Goal: Information Seeking & Learning: Check status

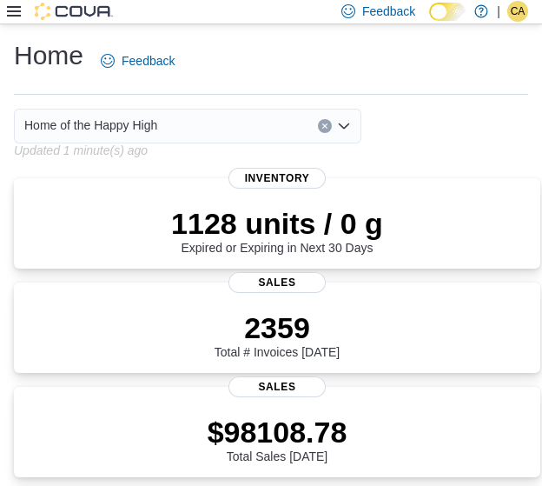
click at [10, 10] on icon at bounding box center [14, 11] width 14 height 14
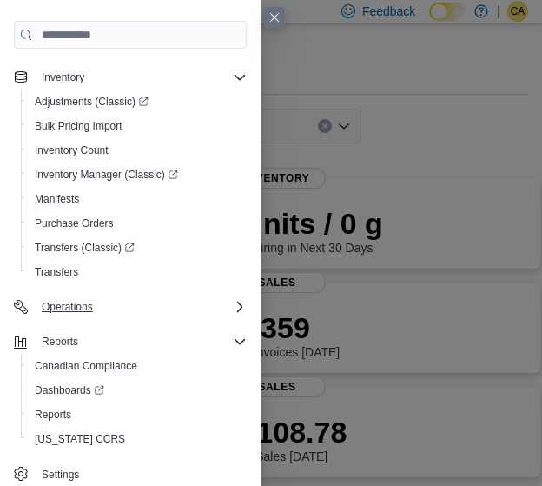
scroll to position [348, 0]
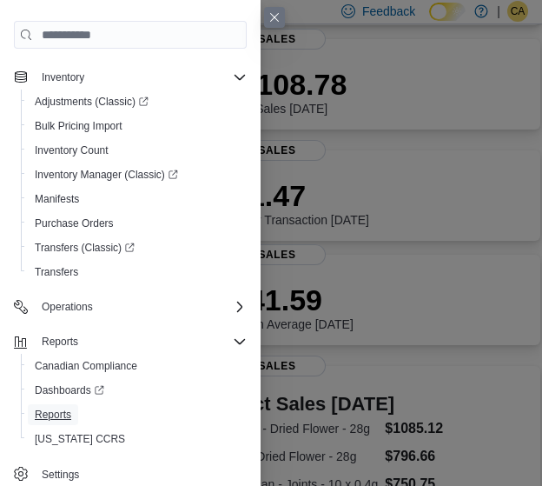
click at [49, 416] on span "Reports" at bounding box center [53, 415] width 37 height 14
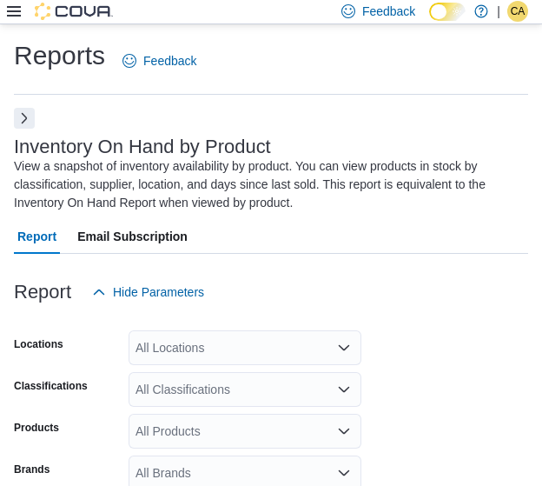
click at [24, 116] on button "Next" at bounding box center [24, 118] width 21 height 21
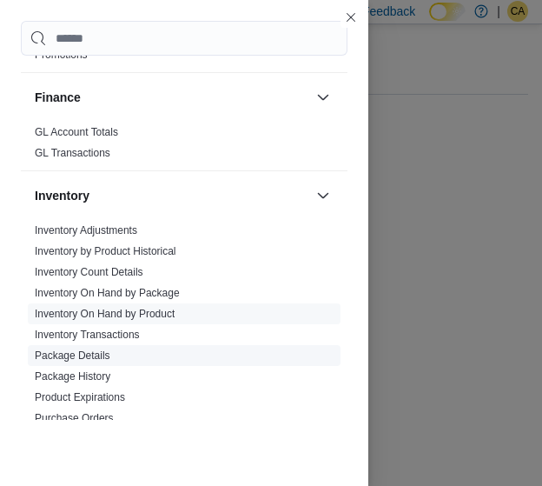
scroll to position [525, 0]
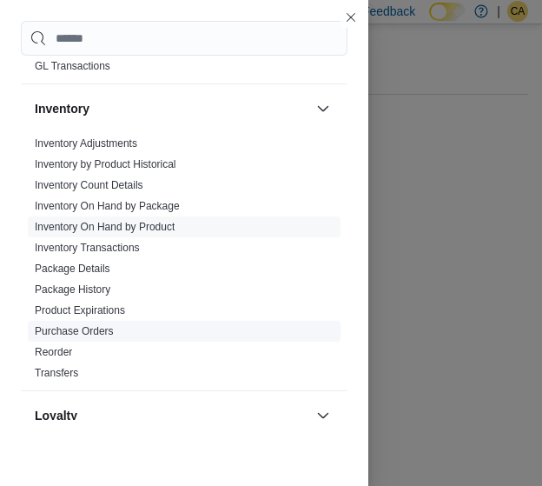
click at [105, 331] on link "Purchase Orders" at bounding box center [74, 331] width 79 height 12
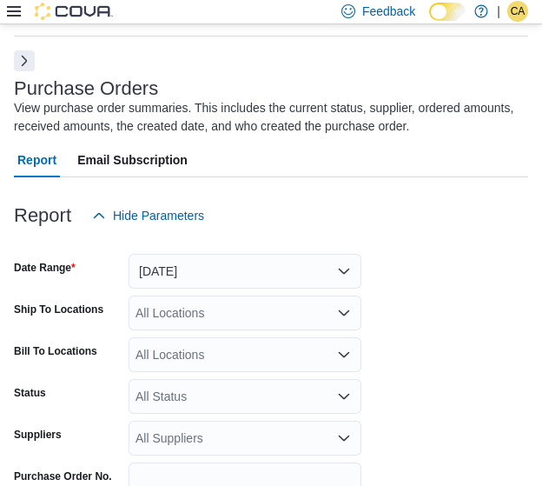
scroll to position [152, 0]
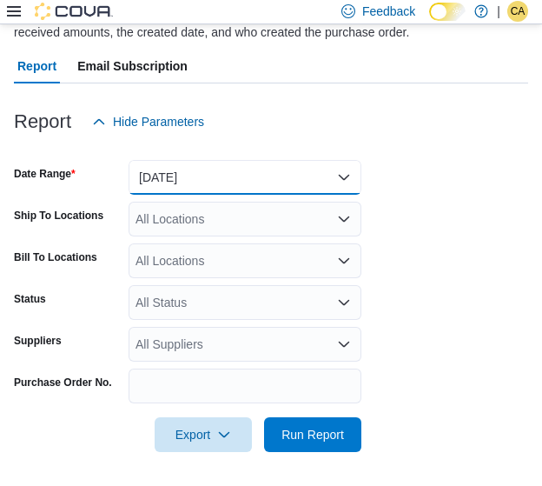
click at [221, 168] on button "[DATE]" at bounding box center [245, 177] width 233 height 35
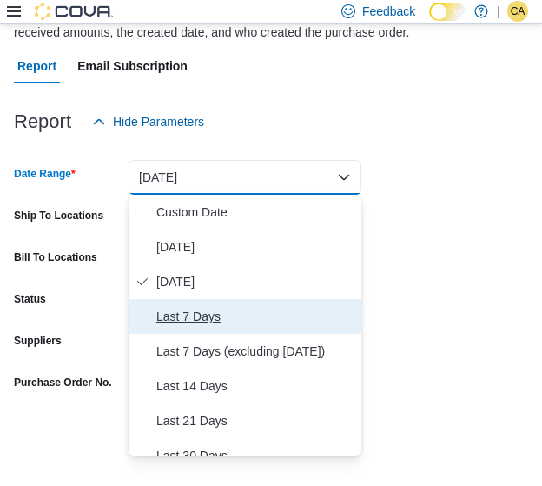
click at [195, 325] on span "Last 7 Days" at bounding box center [255, 316] width 198 height 21
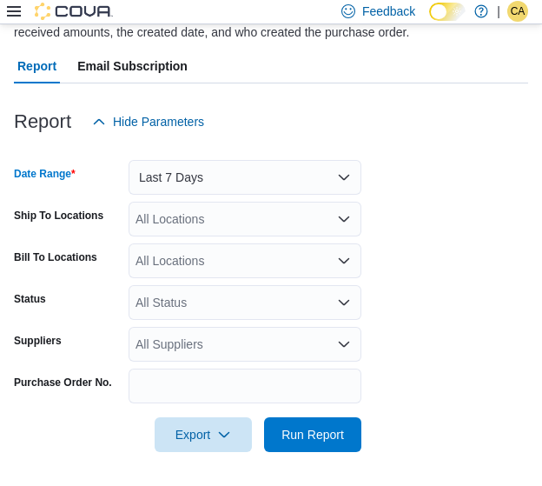
click at [209, 236] on form "Date Range Last 7 Days Ship To Locations All Locations Bill To Locations All Lo…" at bounding box center [271, 295] width 515 height 313
click at [214, 217] on div "All Locations" at bounding box center [245, 219] width 233 height 35
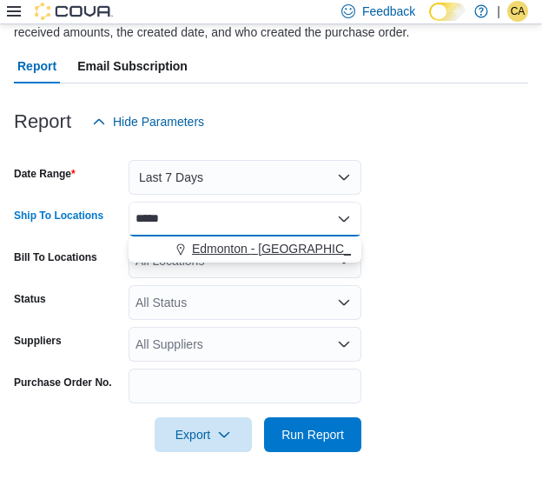
type input "*****"
click at [256, 249] on span "Edmonton - [GEOGRAPHIC_DATA] - [GEOGRAPHIC_DATA]" at bounding box center [357, 248] width 330 height 17
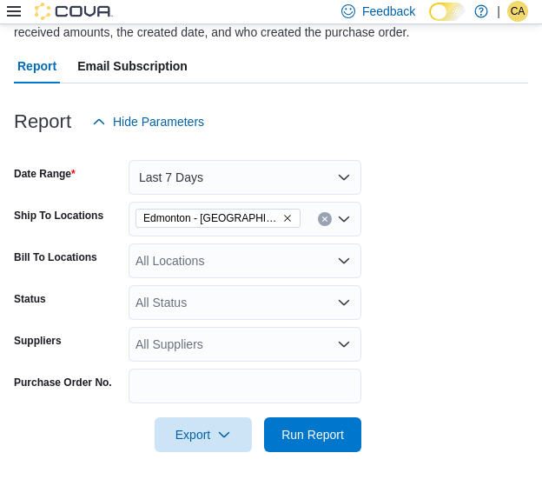
click at [402, 283] on form "Date Range Last 7 Days Ship To Locations [GEOGRAPHIC_DATA] - [GEOGRAPHIC_DATA] …" at bounding box center [271, 295] width 515 height 313
click at [221, 354] on div "All Suppliers" at bounding box center [245, 344] width 233 height 35
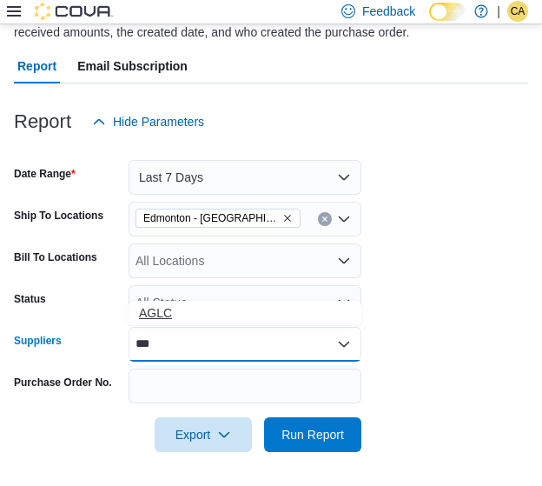
type input "***"
click at [228, 310] on span "AGLC" at bounding box center [245, 312] width 212 height 17
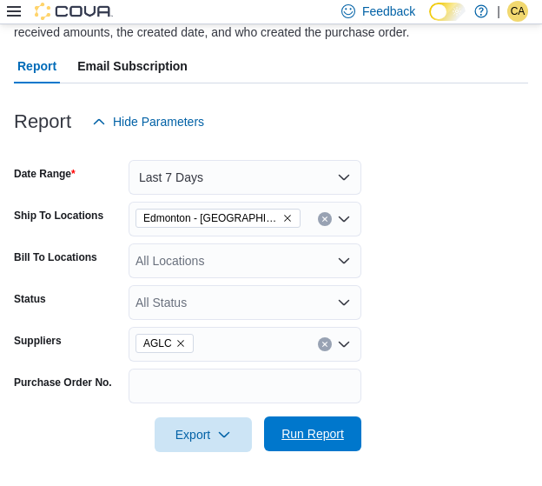
click at [329, 432] on span "Run Report" at bounding box center [313, 433] width 63 height 17
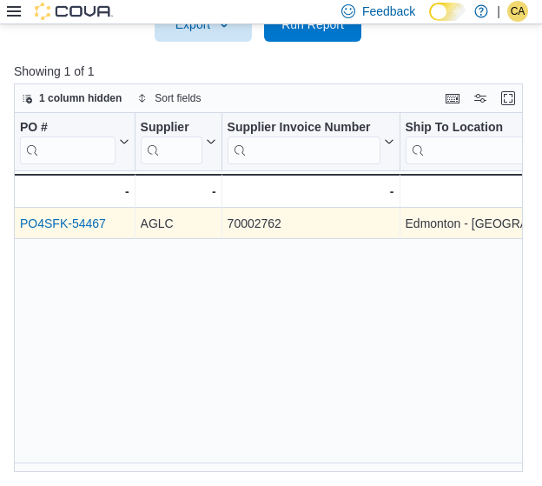
click at [89, 218] on link "PO4SFK-54467" at bounding box center [63, 223] width 86 height 14
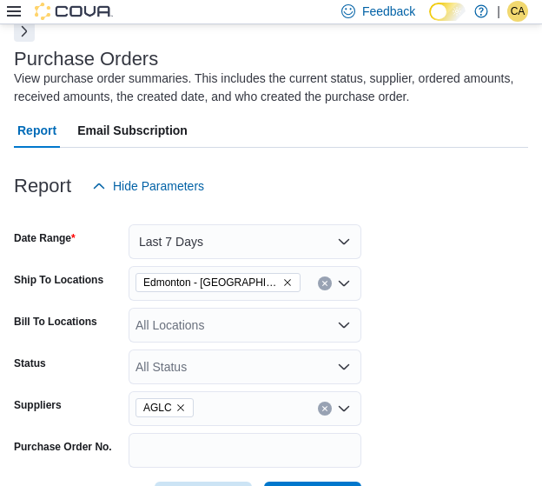
scroll to position [41, 0]
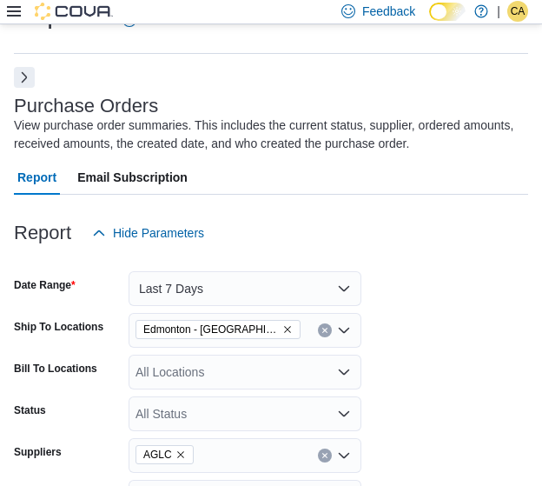
click at [16, 77] on button "Next" at bounding box center [24, 77] width 21 height 21
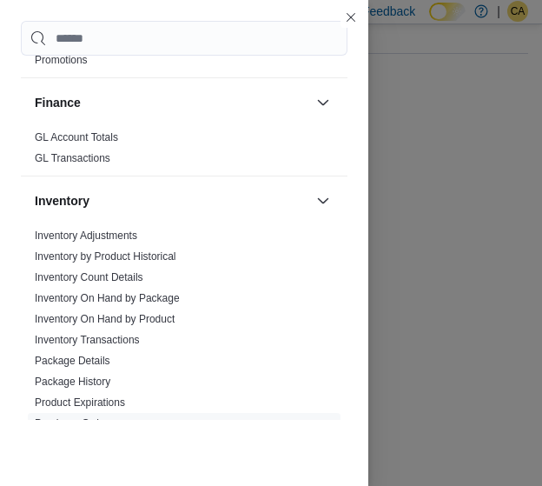
scroll to position [435, 0]
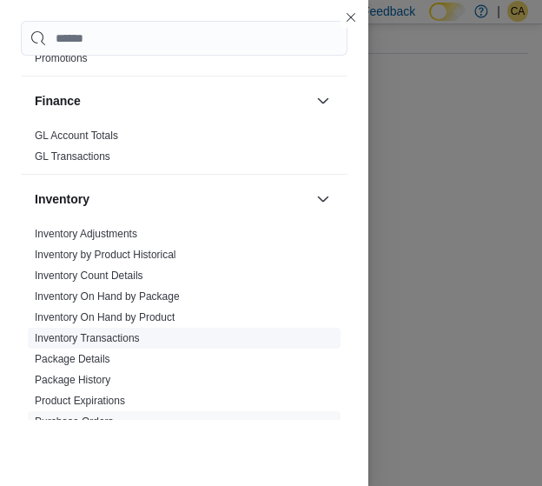
click at [99, 336] on link "Inventory Transactions" at bounding box center [87, 338] width 105 height 12
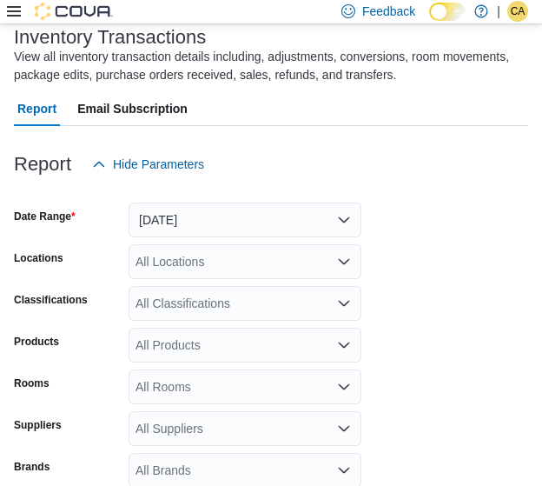
scroll to position [145, 0]
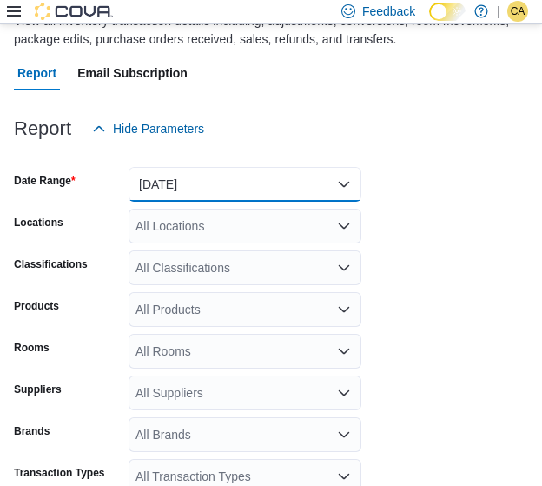
click at [269, 189] on button "[DATE]" at bounding box center [245, 184] width 233 height 35
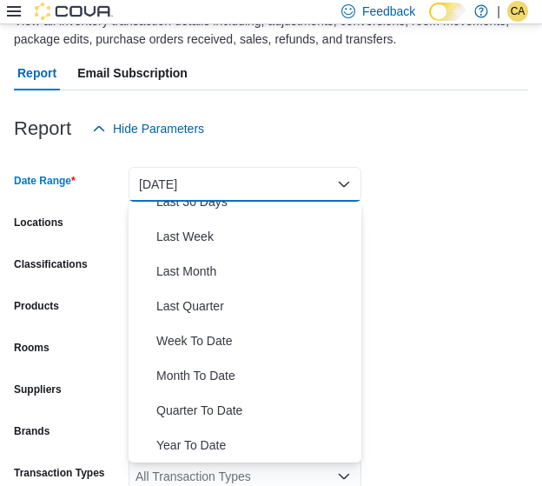
scroll to position [0, 0]
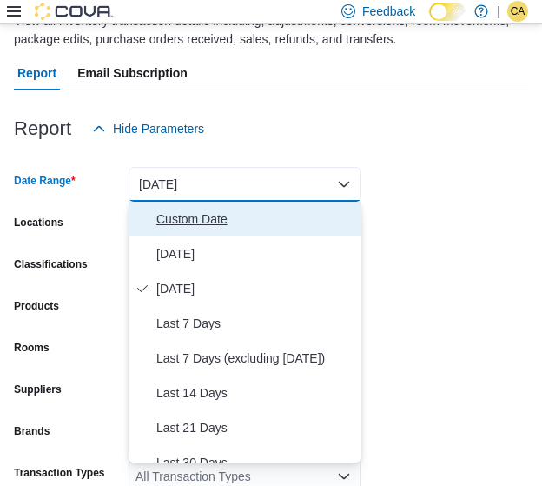
click at [226, 211] on span "Custom Date" at bounding box center [255, 219] width 198 height 21
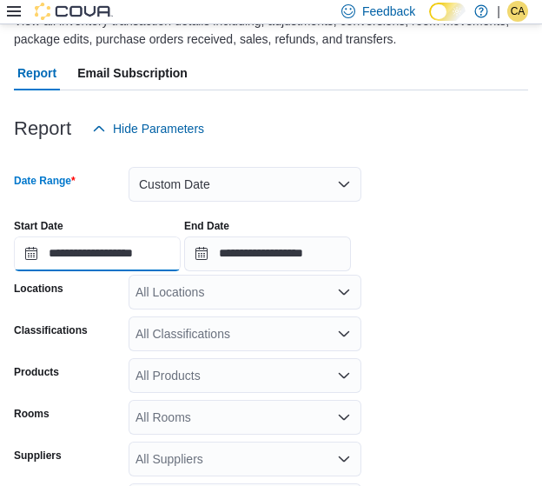
click at [110, 255] on input "**********" at bounding box center [97, 253] width 167 height 35
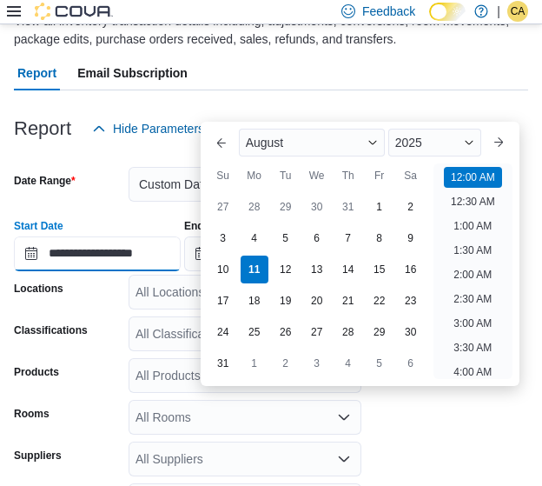
scroll to position [54, 0]
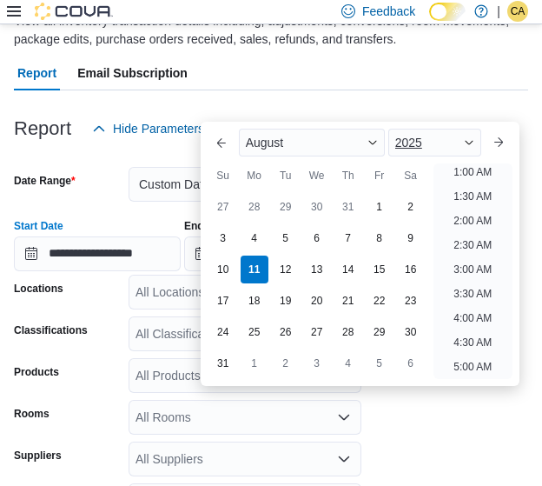
click at [445, 143] on div "2025" at bounding box center [435, 143] width 93 height 28
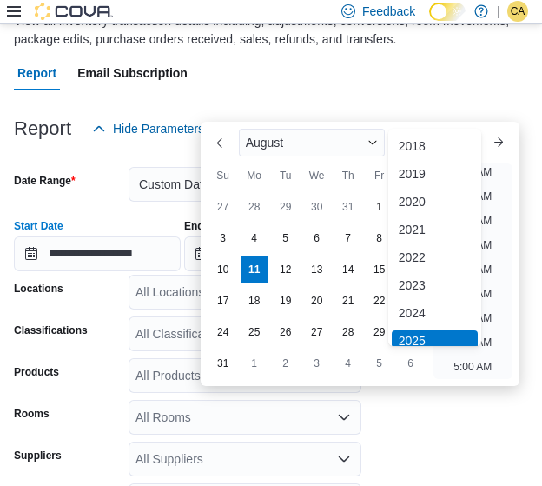
scroll to position [5, 0]
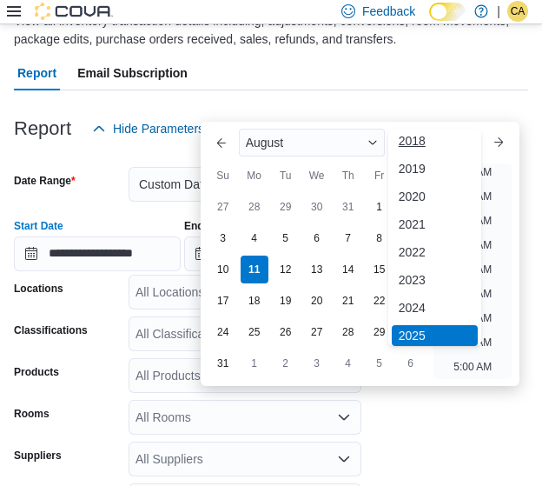
click at [425, 150] on div "2018" at bounding box center [435, 140] width 86 height 21
type input "**********"
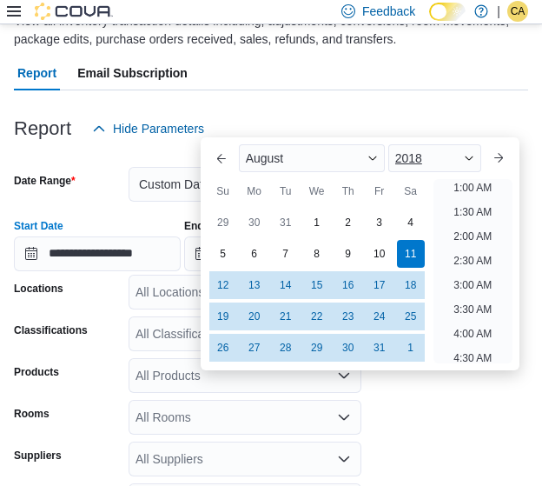
scroll to position [3, 0]
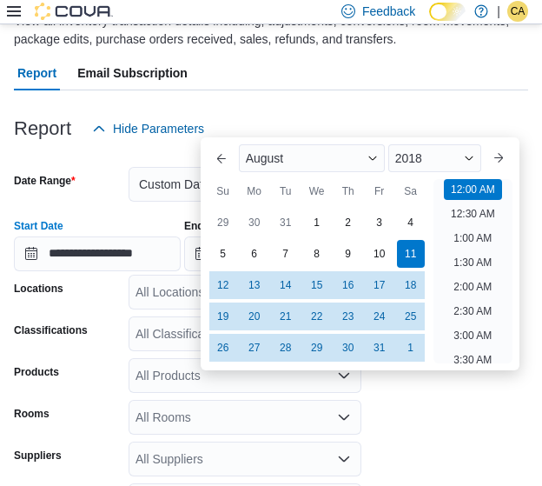
click at [427, 409] on form "**********" at bounding box center [271, 377] width 515 height 462
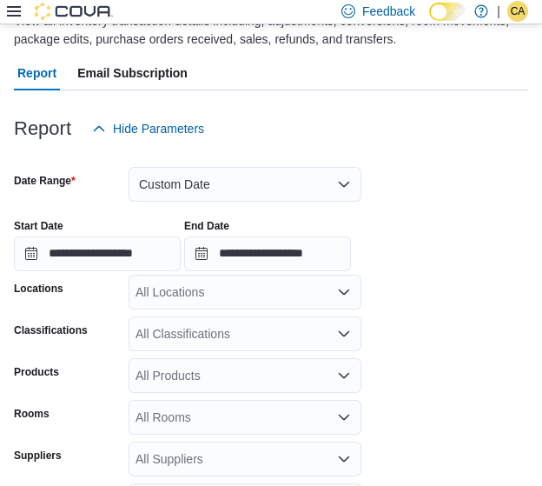
click at [207, 283] on div "All Locations" at bounding box center [245, 292] width 233 height 35
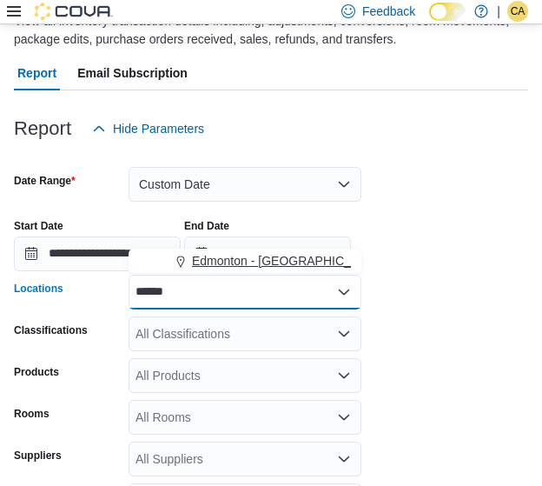
type input "******"
click at [268, 250] on button "Edmonton - [GEOGRAPHIC_DATA] - [GEOGRAPHIC_DATA]" at bounding box center [245, 261] width 233 height 25
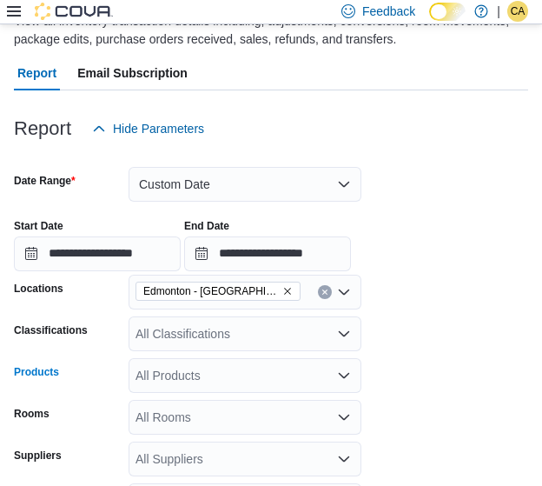
click at [187, 372] on div "All Products" at bounding box center [245, 375] width 233 height 35
paste input "**********"
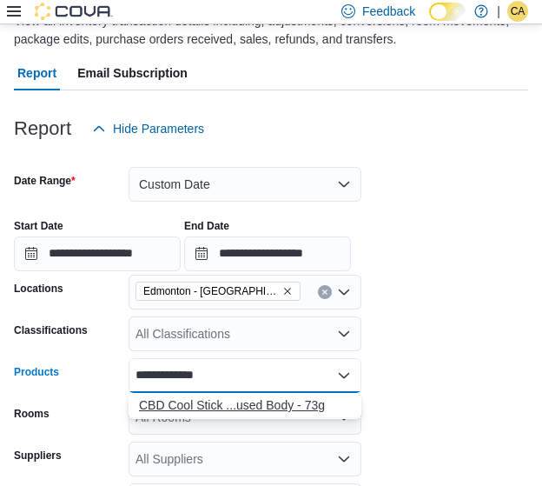
type input "**********"
click at [229, 397] on div "CBD Cool Stick ...used Body - 73g" at bounding box center [245, 404] width 212 height 17
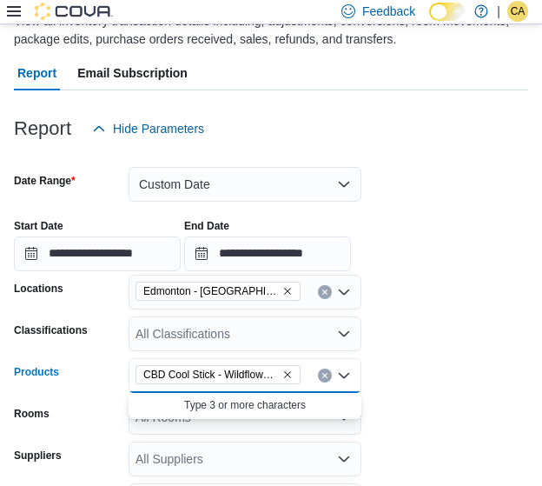
click at [308, 377] on input "Products" at bounding box center [309, 375] width 2 height 21
paste input "**********"
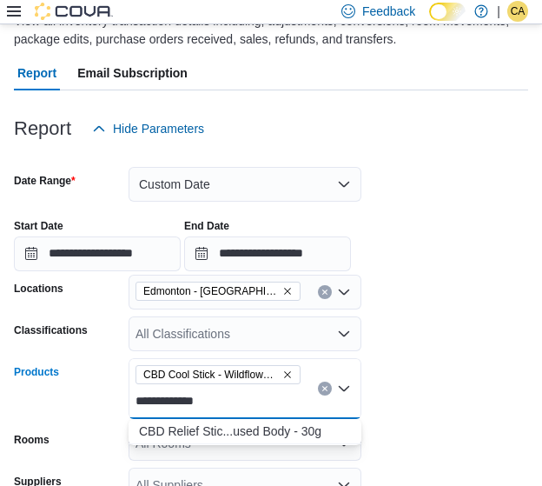
type input "**********"
click at [242, 425] on div "CBD Relief Stic...used Body - 30g" at bounding box center [245, 430] width 212 height 17
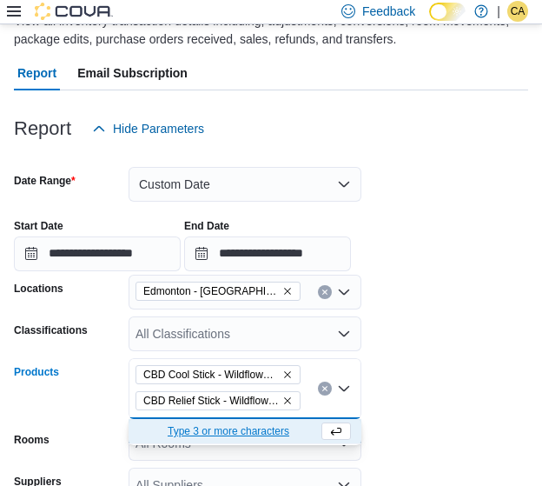
scroll to position [0, 0]
click at [440, 384] on form "**********" at bounding box center [271, 390] width 515 height 489
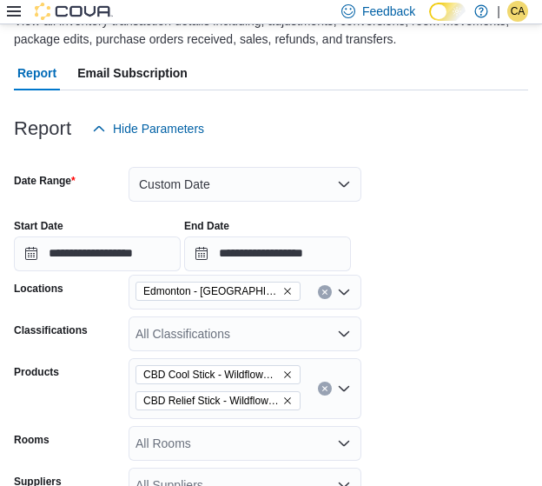
scroll to position [328, 0]
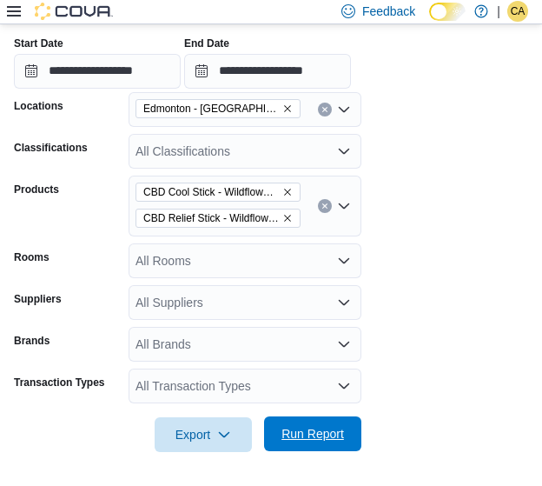
click at [325, 437] on span "Run Report" at bounding box center [313, 433] width 63 height 17
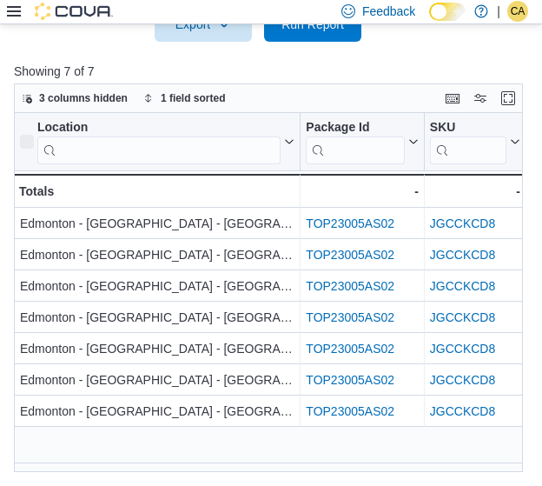
scroll to position [738, 0]
drag, startPoint x: 70, startPoint y: 472, endPoint x: 156, endPoint y: 469, distance: 87.0
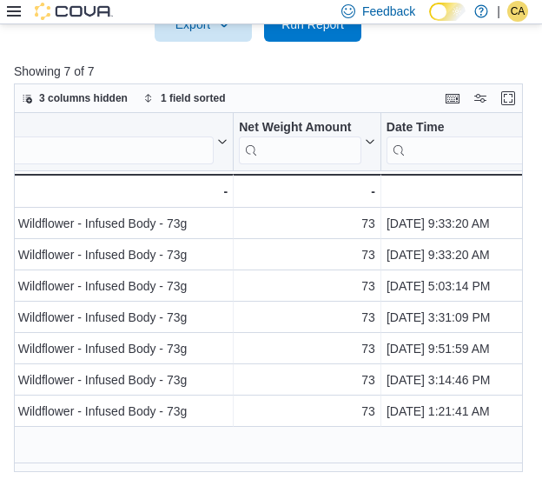
scroll to position [0, 875]
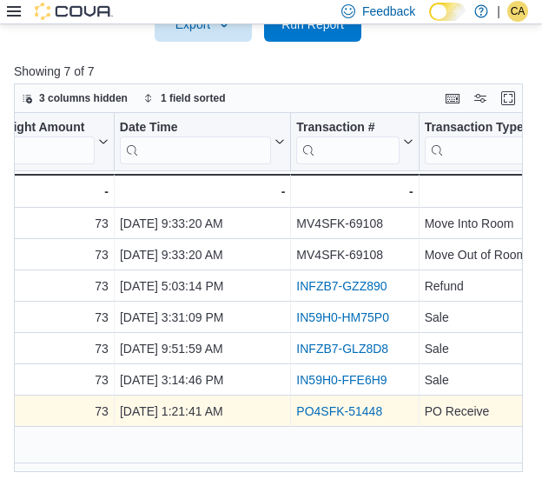
click at [320, 410] on link "PO4SFK-51448" at bounding box center [339, 411] width 86 height 14
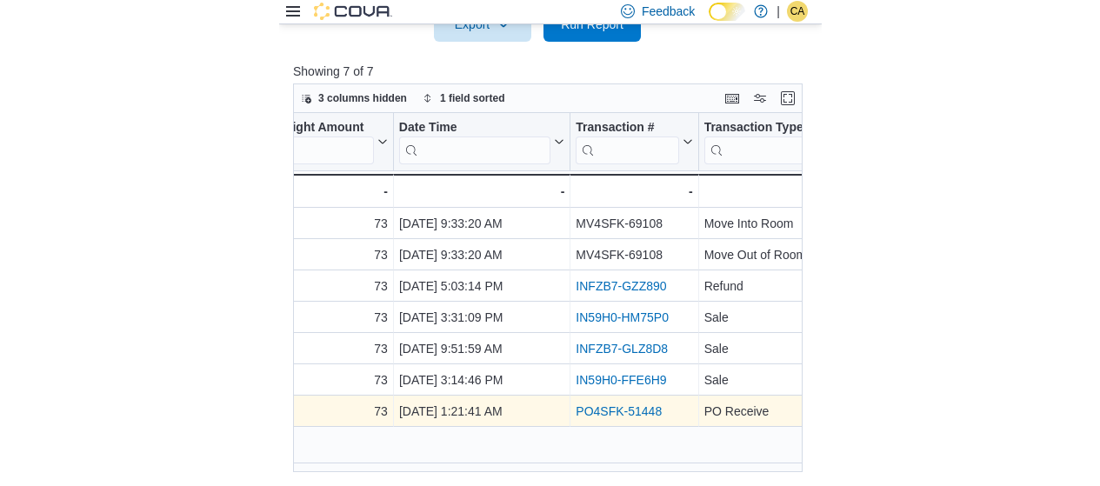
scroll to position [720, 0]
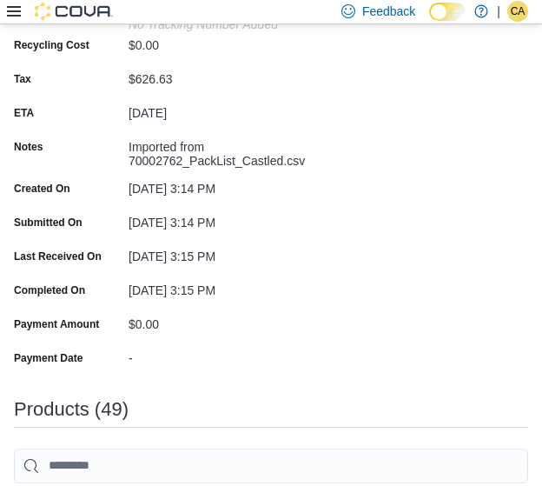
scroll to position [695, 0]
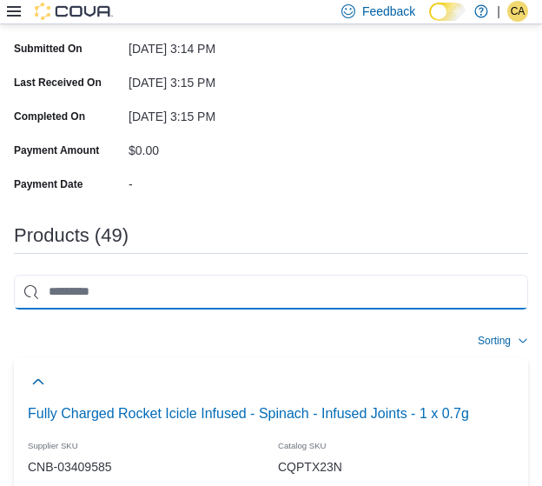
click at [140, 275] on input "search" at bounding box center [271, 292] width 515 height 35
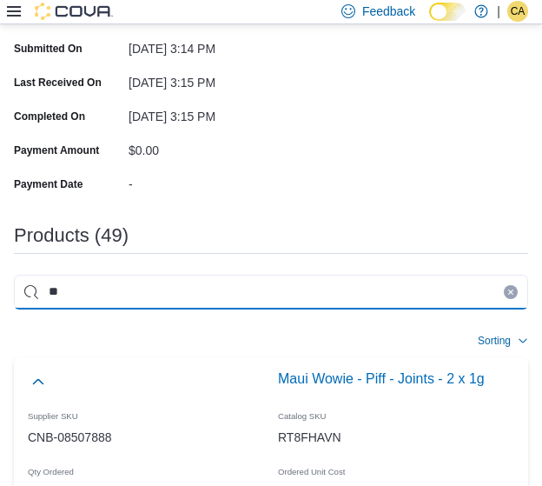
type input "*"
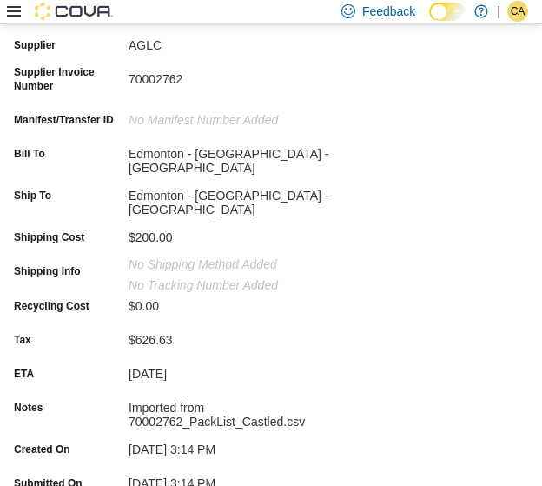
scroll to position [0, 0]
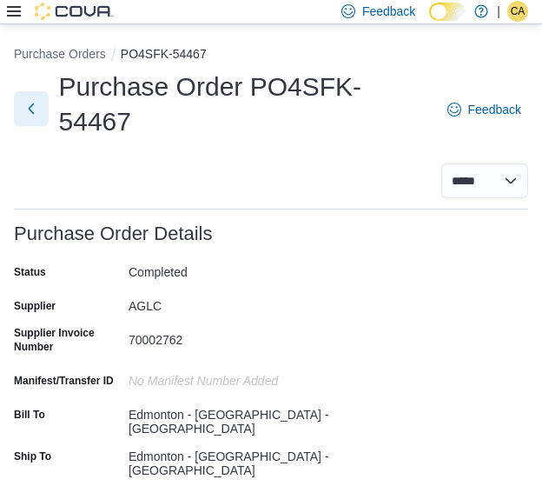
click at [29, 91] on button "Next" at bounding box center [31, 108] width 35 height 35
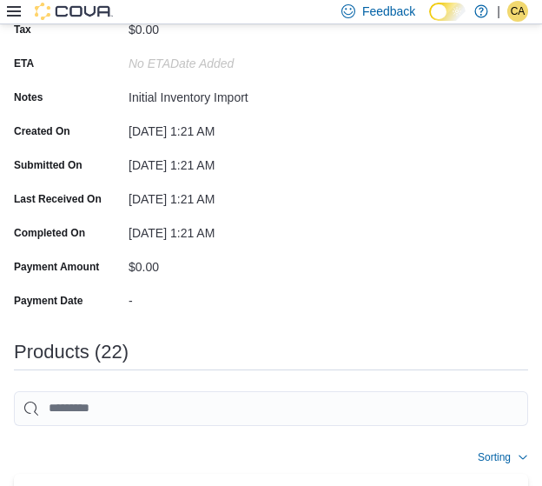
scroll to position [609, 0]
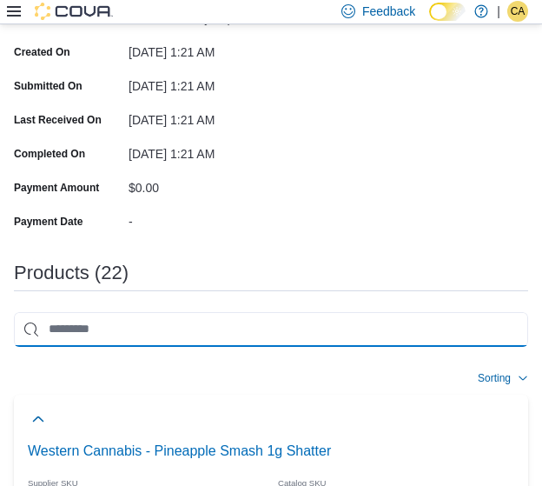
click at [182, 312] on input "search" at bounding box center [271, 329] width 515 height 35
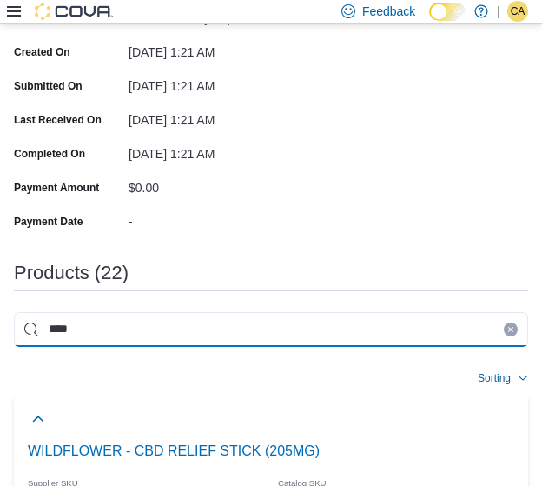
type input "****"
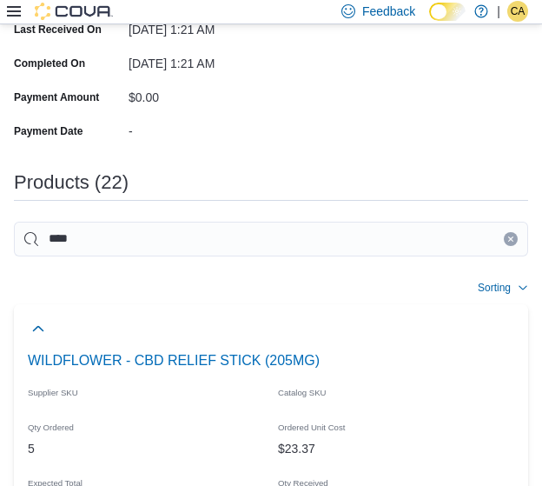
scroll to position [695, 0]
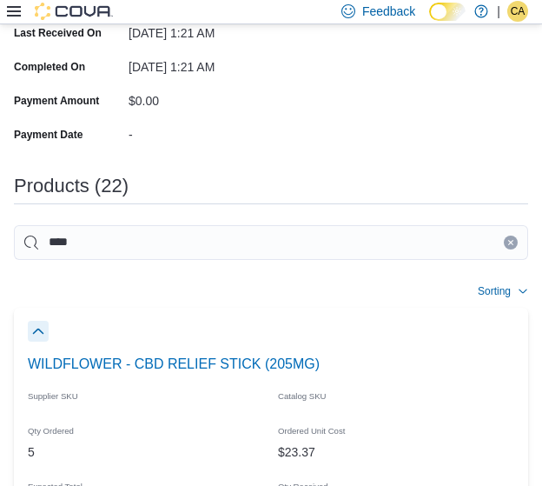
click at [35, 321] on button "button" at bounding box center [38, 331] width 21 height 21
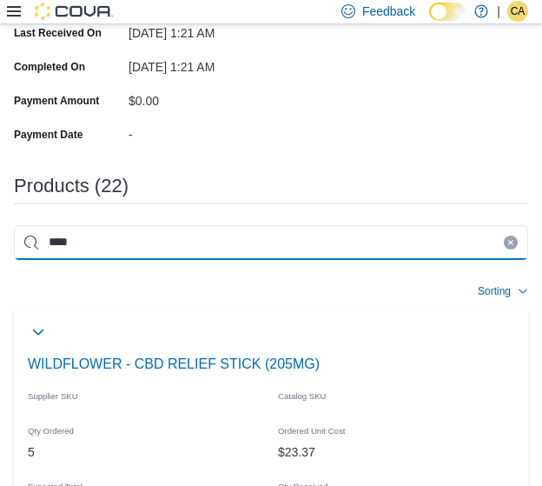
click at [195, 225] on input "****" at bounding box center [271, 242] width 515 height 35
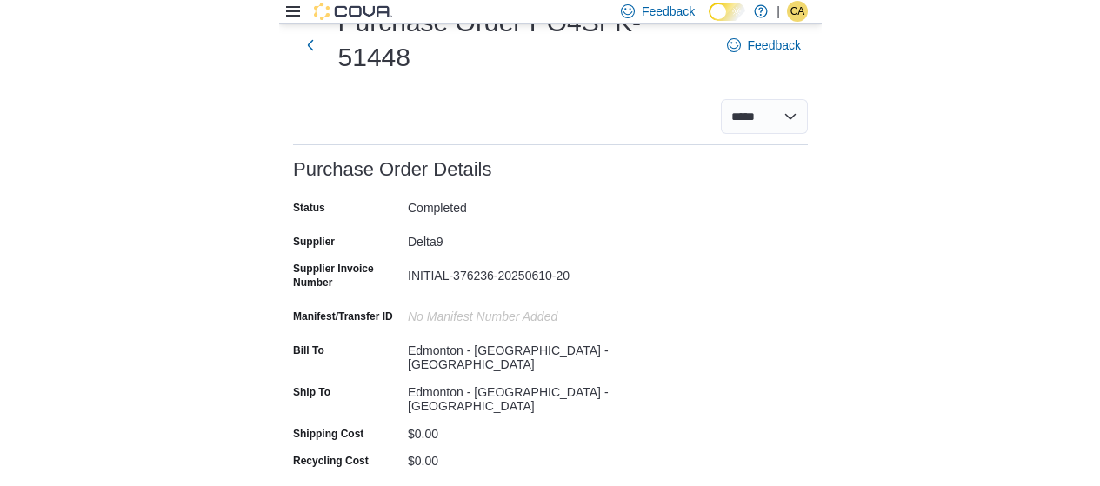
scroll to position [87, 0]
